Goal: Transaction & Acquisition: Purchase product/service

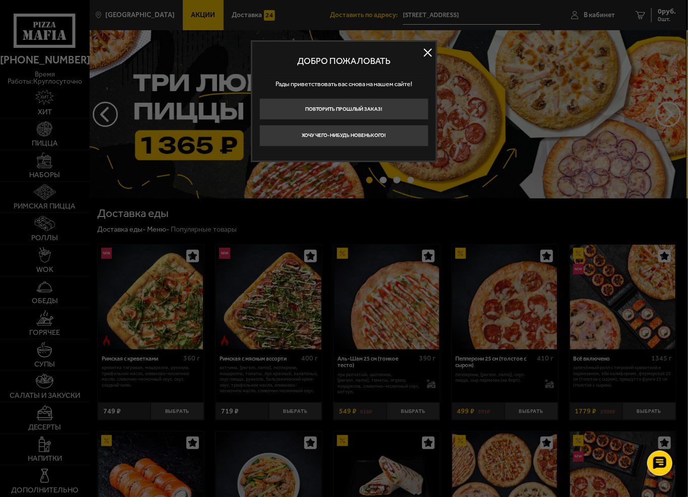
click at [429, 52] on button at bounding box center [428, 52] width 15 height 15
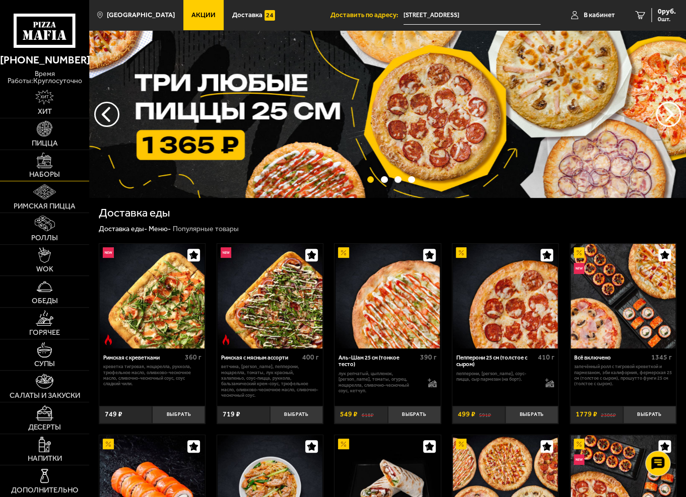
click at [47, 169] on link "Наборы" at bounding box center [44, 165] width 89 height 31
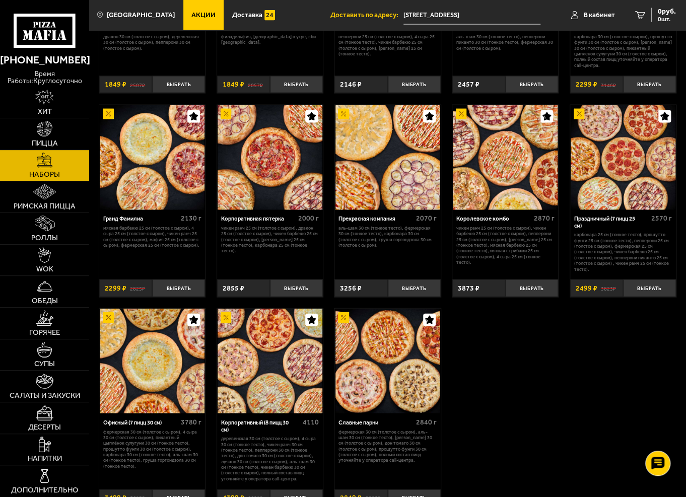
scroll to position [937, 0]
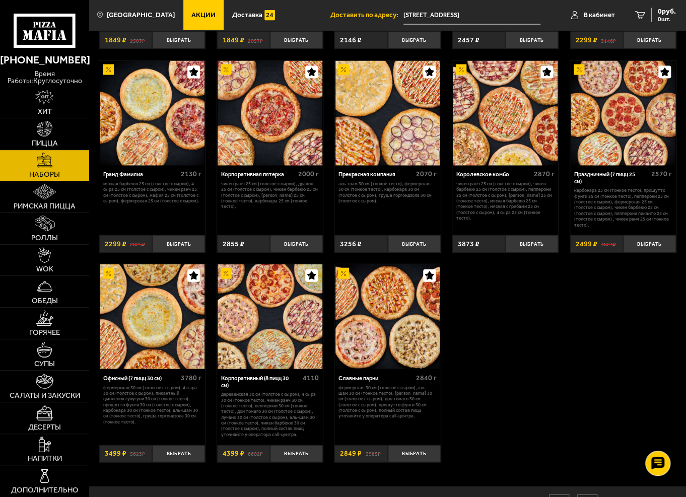
click at [445, 15] on input "[STREET_ADDRESS]" at bounding box center [472, 15] width 137 height 19
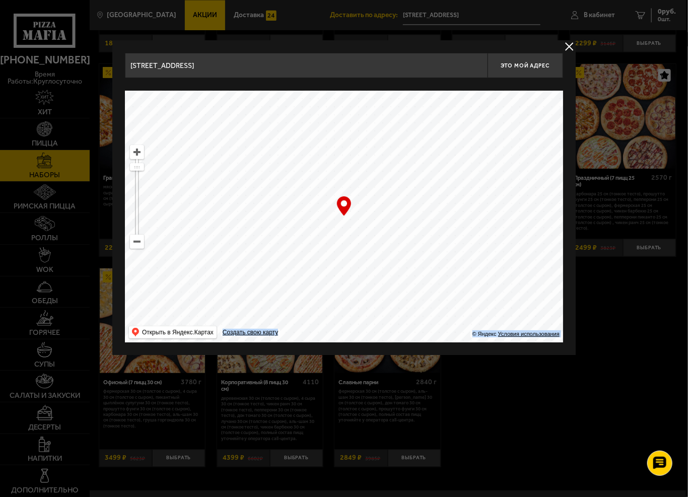
drag, startPoint x: 347, startPoint y: 213, endPoint x: 392, endPoint y: 224, distance: 46.6
click at [392, 224] on div "… © Яндекс Условия использования Открыть в Яндекс.Картах Создать свою карту" at bounding box center [344, 217] width 438 height 252
click at [131, 242] on ymaps at bounding box center [137, 241] width 13 height 13
click at [572, 45] on button "delivery type" at bounding box center [569, 46] width 13 height 13
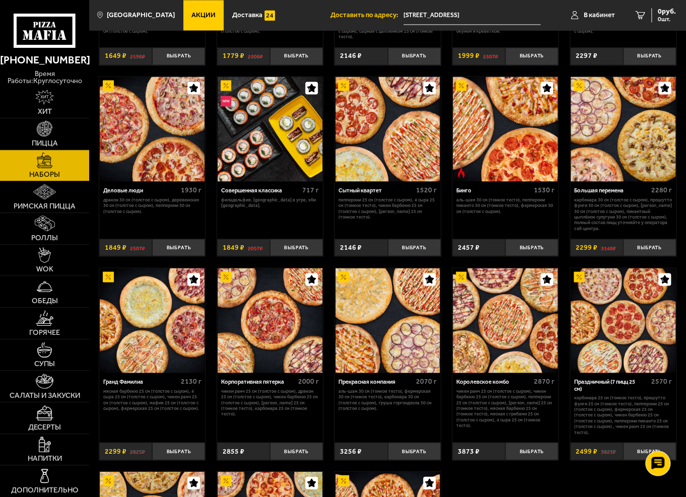
scroll to position [685, 0]
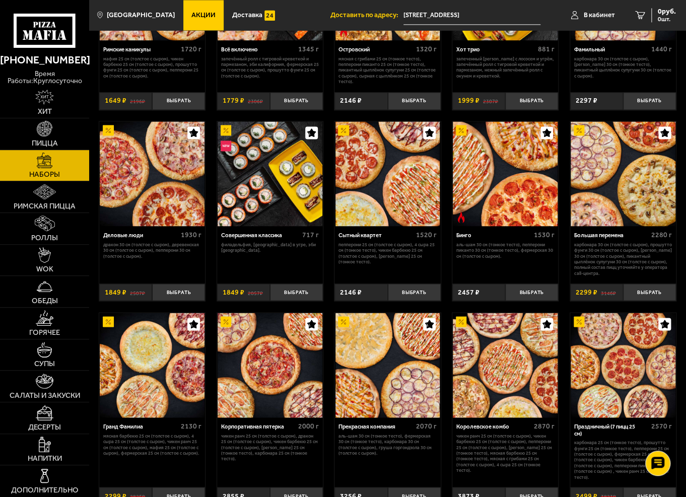
click at [351, 14] on span "Доставить по адресу:" at bounding box center [367, 15] width 73 height 7
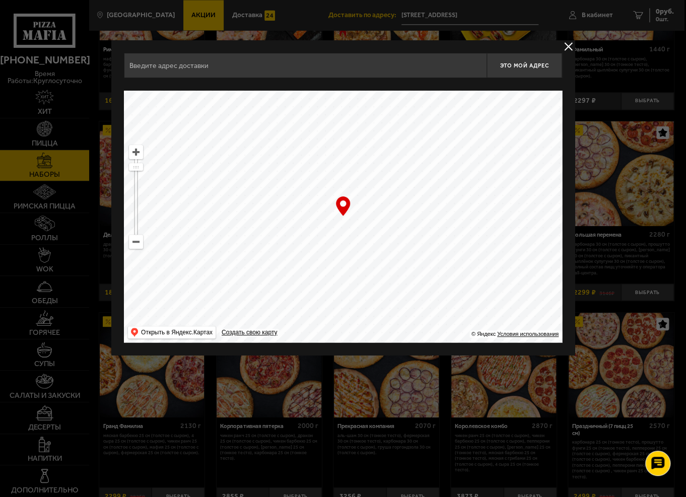
type input "[STREET_ADDRESS]"
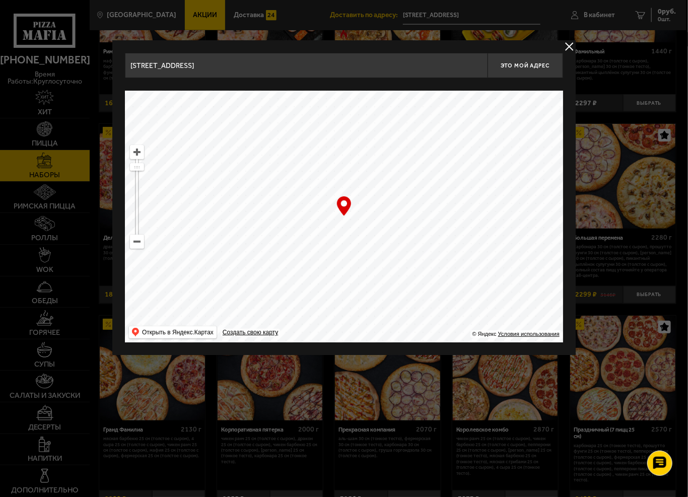
click at [566, 47] on button "delivery type" at bounding box center [569, 46] width 13 height 13
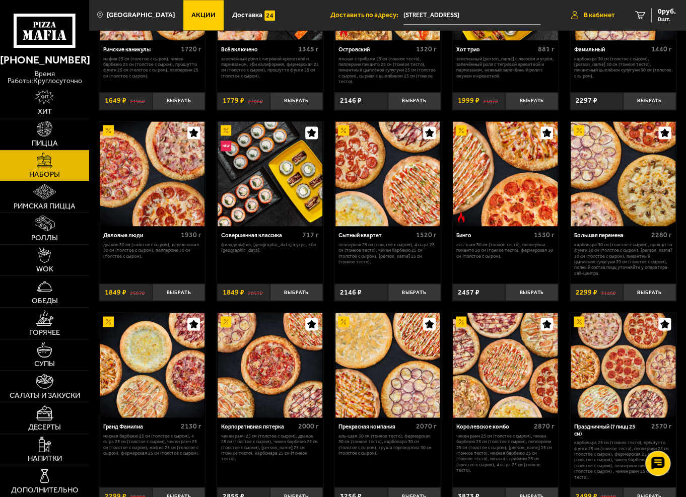
click at [596, 15] on span "В кабинет" at bounding box center [599, 15] width 31 height 7
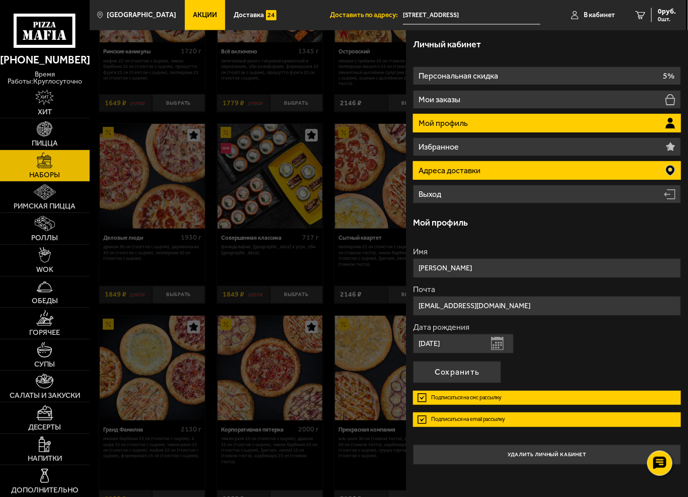
click at [459, 169] on p "Адреса доставки" at bounding box center [451, 171] width 64 height 8
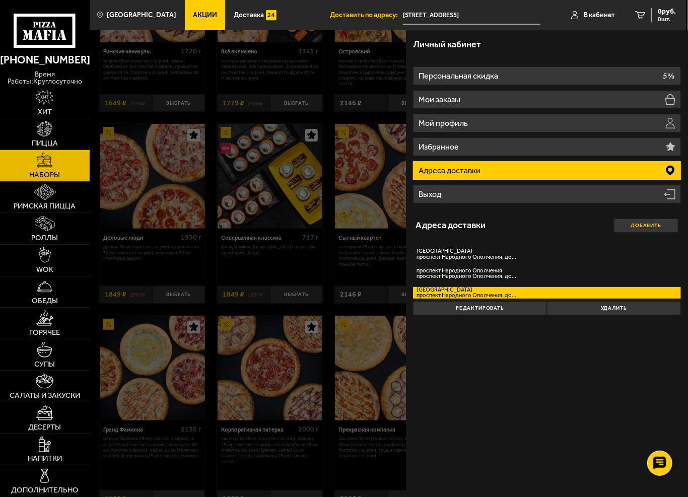
click at [645, 225] on button "Добавить" at bounding box center [646, 226] width 65 height 14
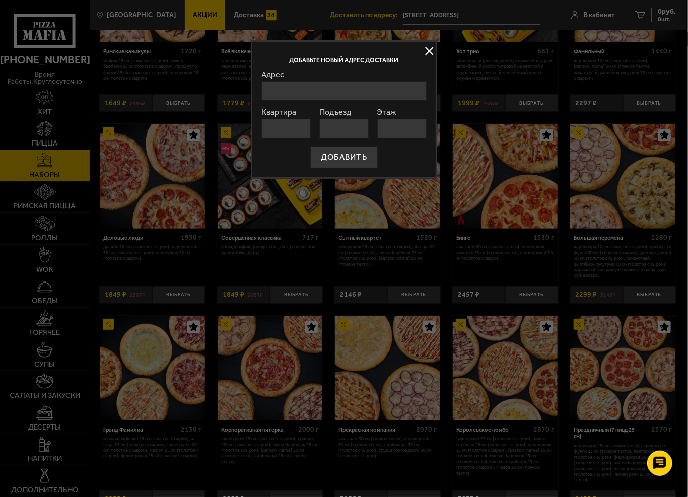
click at [275, 91] on input "Адрес" at bounding box center [344, 91] width 165 height 20
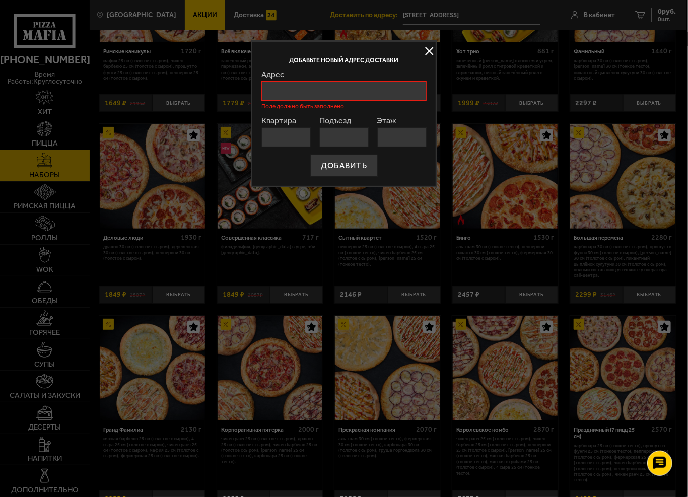
click at [427, 51] on button at bounding box center [429, 51] width 15 height 15
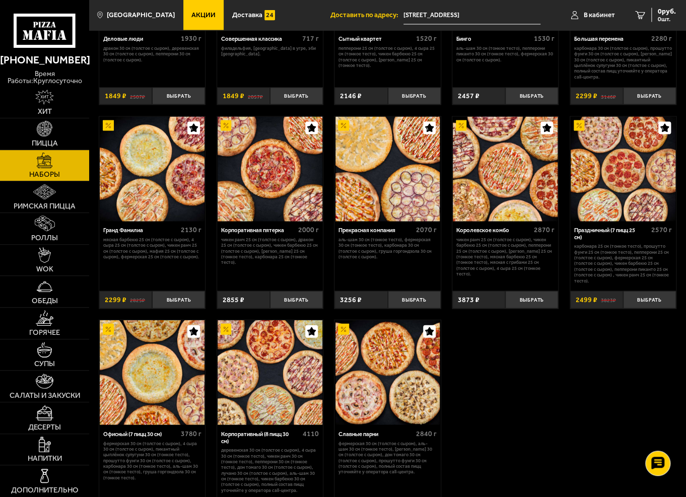
scroll to position [887, 0]
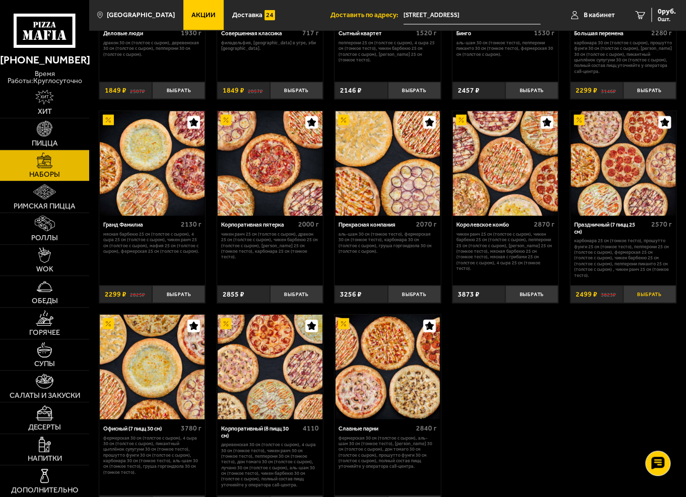
click at [649, 288] on button "Выбрать" at bounding box center [649, 295] width 53 height 18
click at [669, 290] on button "+" at bounding box center [668, 295] width 18 height 18
click at [653, 12] on span "4998 руб." at bounding box center [661, 11] width 30 height 7
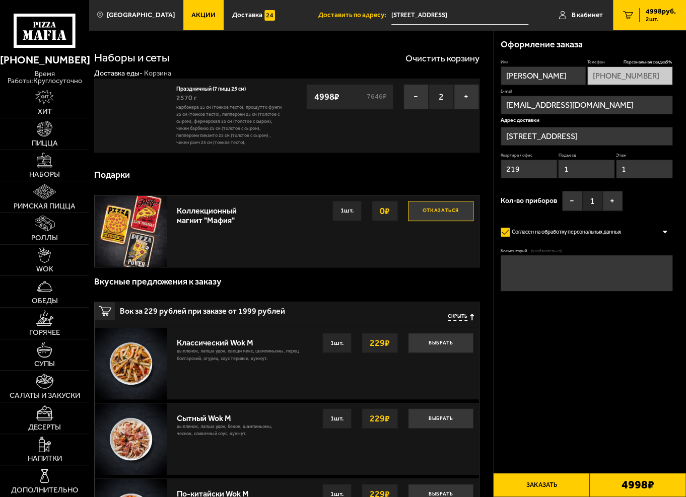
type input "[STREET_ADDRESS]"
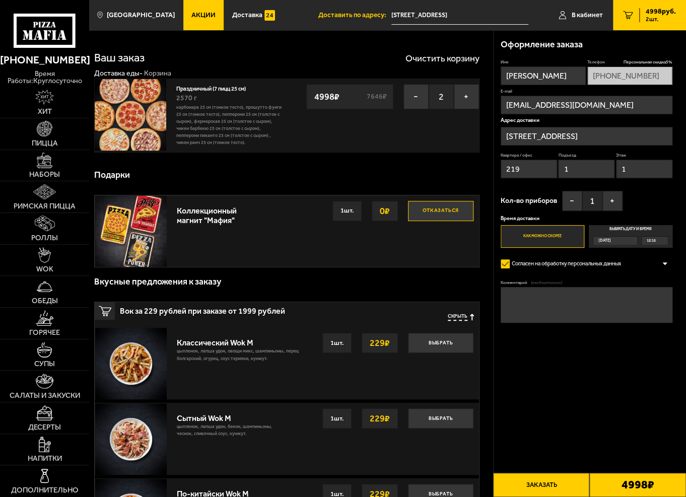
click at [445, 210] on button "Отказаться" at bounding box center [441, 211] width 66 height 20
click at [456, 317] on span "Скрыть" at bounding box center [458, 317] width 20 height 7
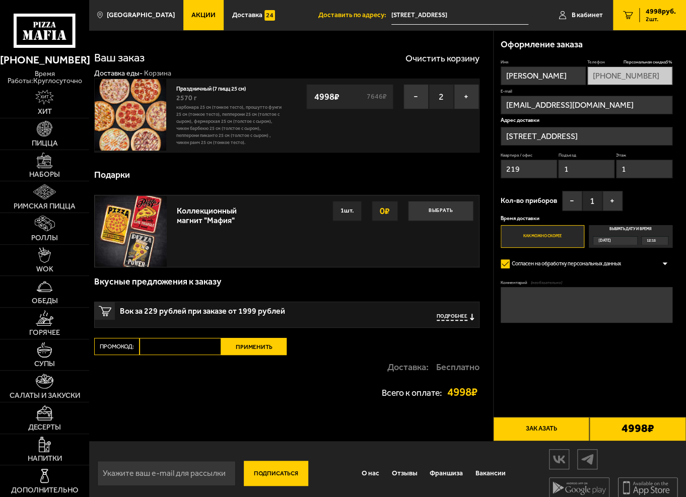
click at [627, 228] on label "Выбрать дату и время [DATE] 12:15" at bounding box center [631, 236] width 84 height 23
click at [0, 0] on input "Выбрать дату и время [DATE] 12:15" at bounding box center [0, 0] width 0 height 0
click at [631, 238] on div "[DATE]" at bounding box center [612, 241] width 37 height 8
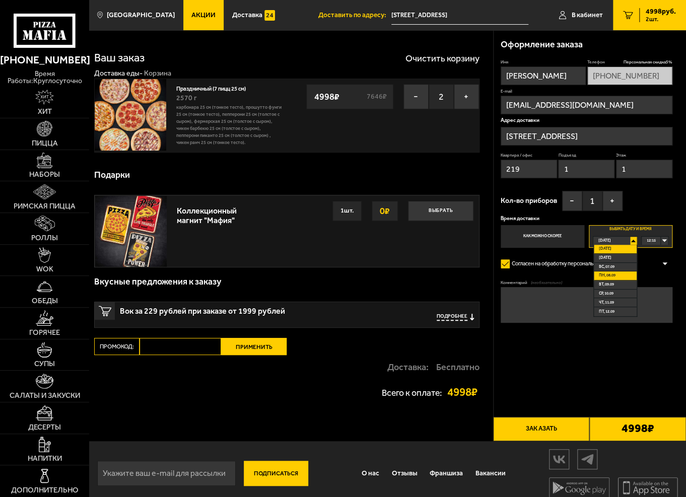
click at [605, 274] on span "пн, 08.09" at bounding box center [607, 276] width 17 height 8
click at [663, 239] on div "00:00" at bounding box center [655, 241] width 26 height 8
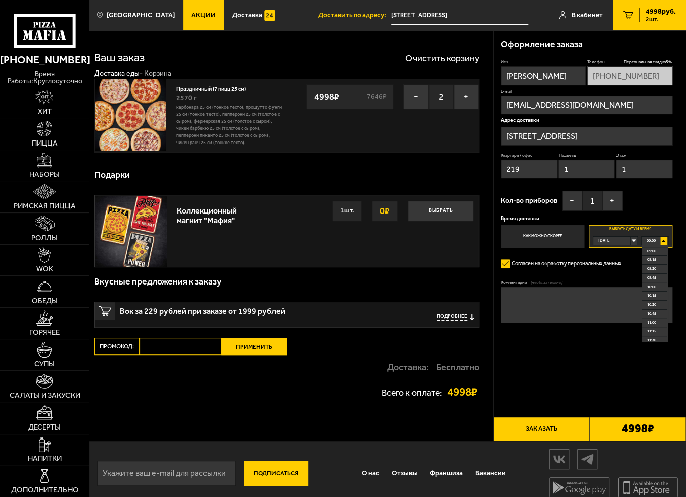
scroll to position [302, 0]
click at [653, 286] on span "09:30" at bounding box center [652, 286] width 9 height 8
click at [570, 200] on button "−" at bounding box center [572, 201] width 20 height 20
click at [631, 239] on div "[DATE]" at bounding box center [612, 241] width 37 height 8
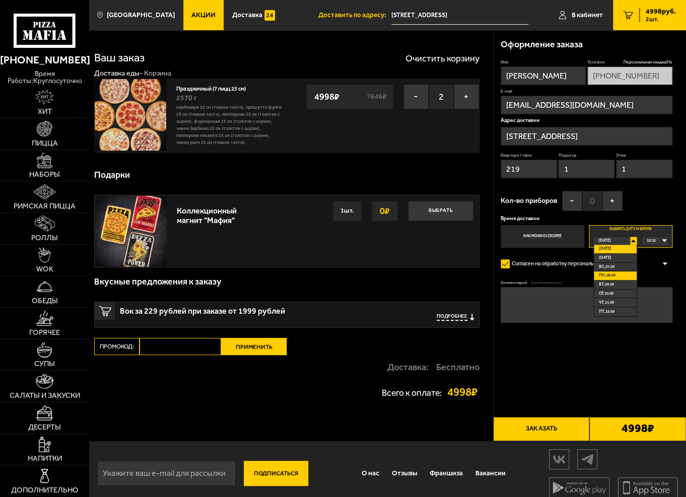
click at [608, 275] on span "пн, 08.09" at bounding box center [607, 276] width 17 height 8
click at [631, 239] on div "[DATE]" at bounding box center [612, 241] width 37 height 8
click at [609, 276] on span "пн, 08.09" at bounding box center [607, 276] width 17 height 8
click at [664, 239] on div "00:00" at bounding box center [655, 241] width 26 height 8
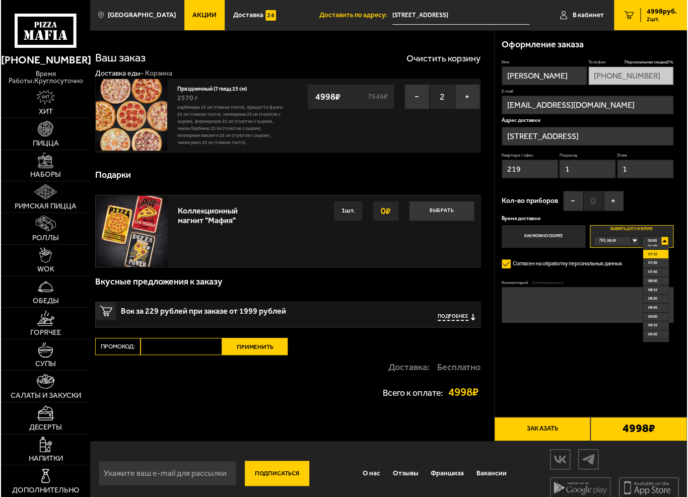
scroll to position [252, 0]
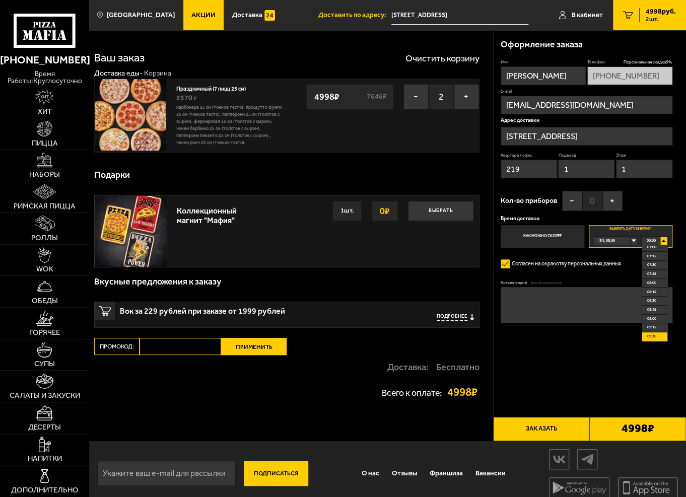
click at [654, 337] on span "09:30" at bounding box center [652, 337] width 9 height 8
click at [576, 357] on form "Имя [PERSON_NAME] скидка 5 % [PHONE_NUMBER] E-mail [EMAIL_ADDRESS][DOMAIN_NAME]…" at bounding box center [587, 212] width 172 height 306
click at [414, 95] on button "−" at bounding box center [416, 96] width 25 height 25
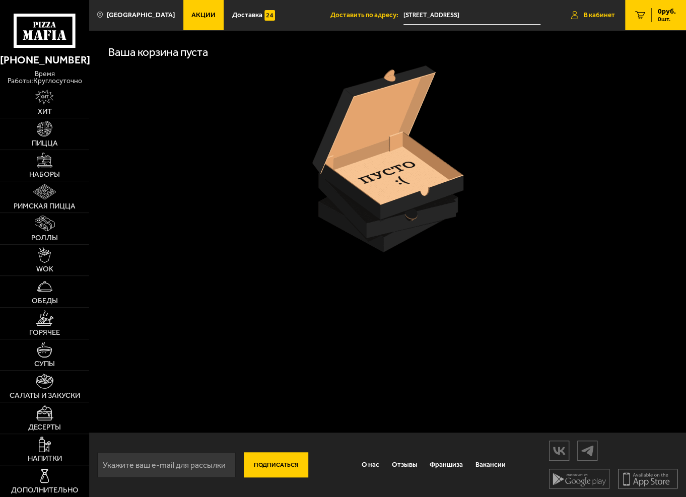
click at [591, 14] on span "В кабинет" at bounding box center [599, 15] width 31 height 7
